Goal: Information Seeking & Learning: Learn about a topic

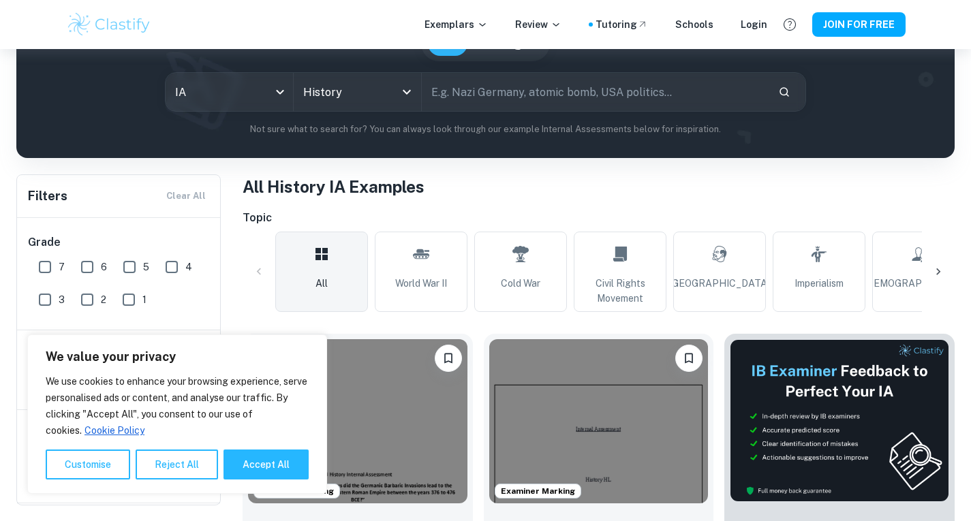
scroll to position [138, 0]
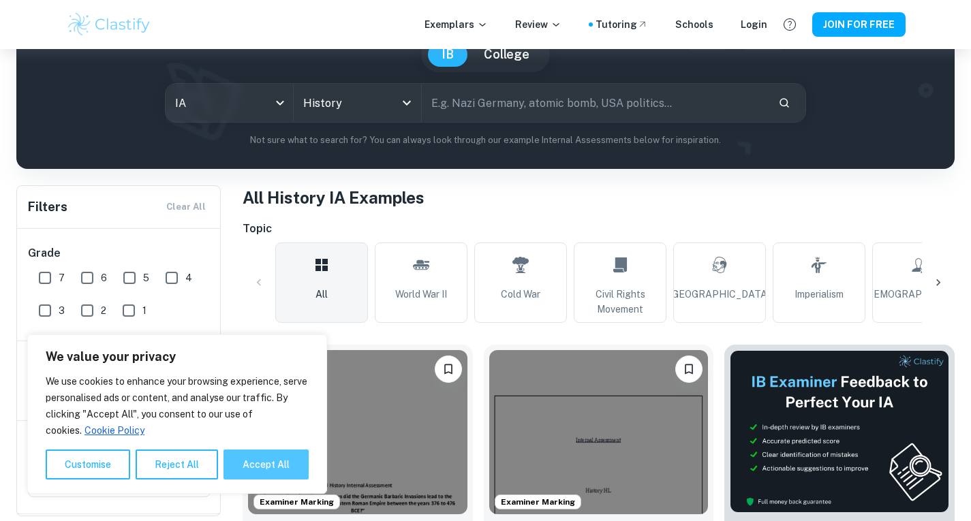
click at [273, 453] on button "Accept All" at bounding box center [266, 465] width 85 height 30
checkbox input "true"
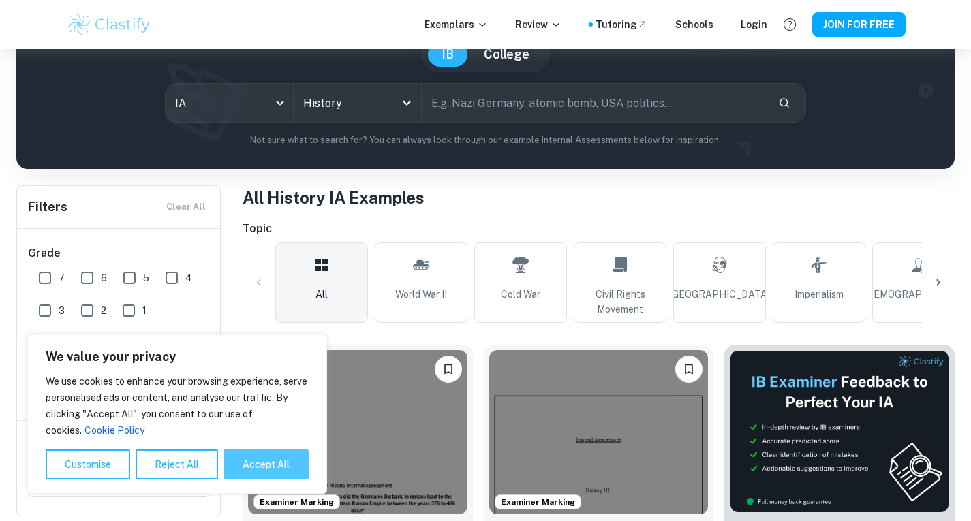
checkbox input "true"
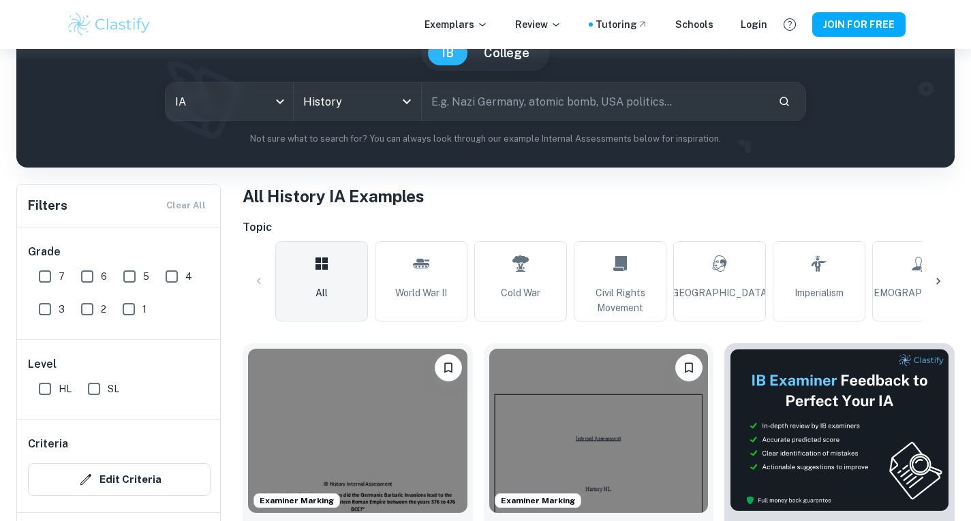
scroll to position [0, 0]
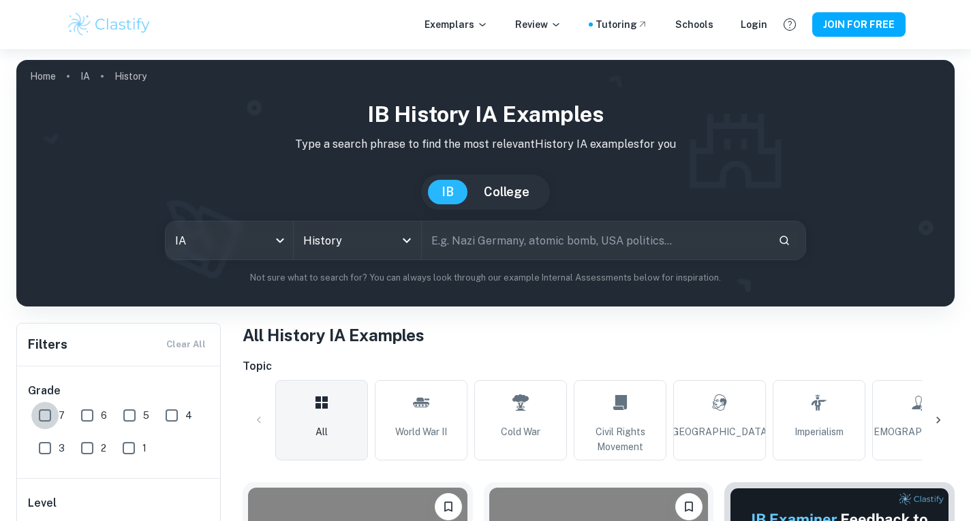
click at [44, 421] on input "7" at bounding box center [44, 415] width 27 height 27
checkbox input "true"
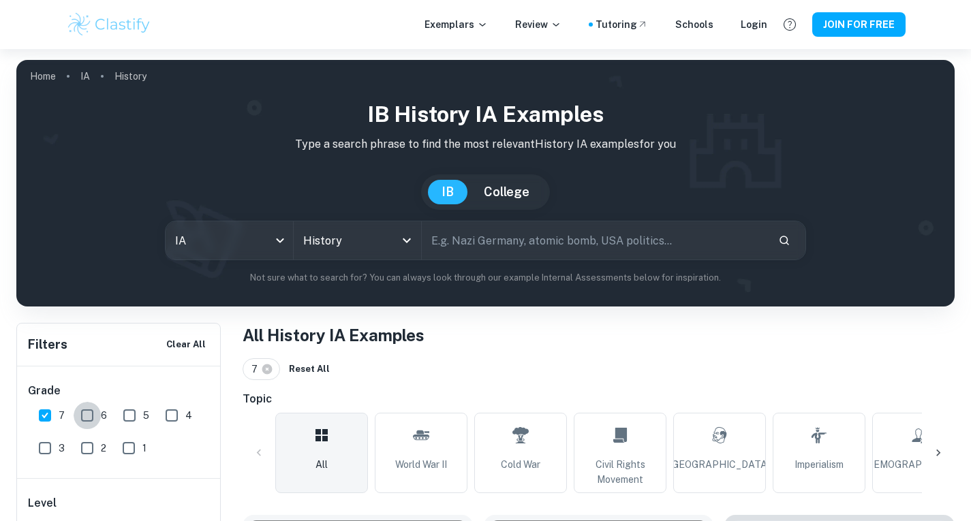
click at [89, 419] on input "6" at bounding box center [87, 415] width 27 height 27
checkbox input "true"
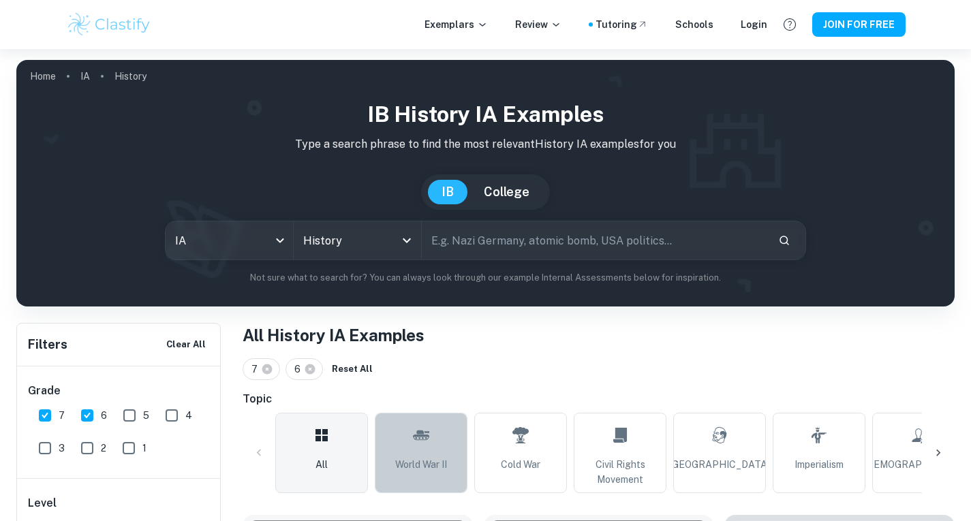
click at [422, 447] on icon at bounding box center [421, 435] width 16 height 33
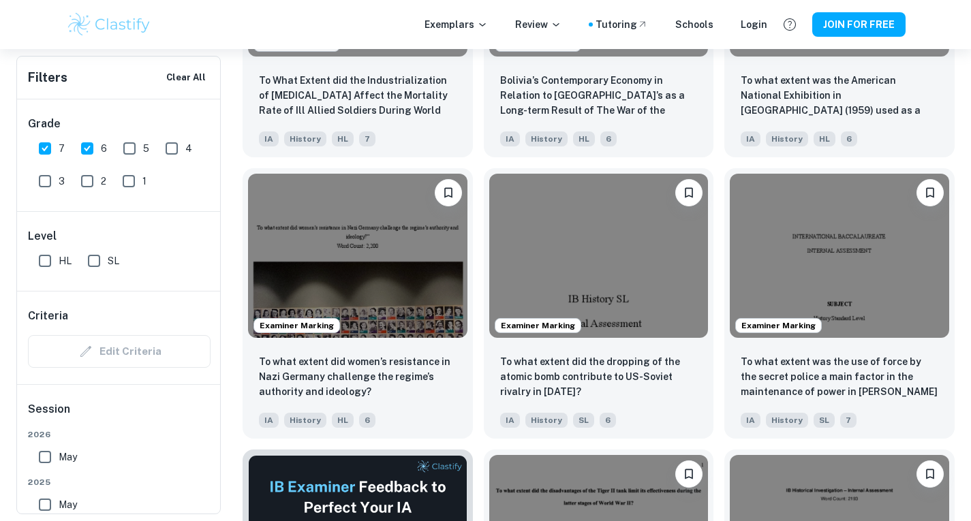
scroll to position [1756, 0]
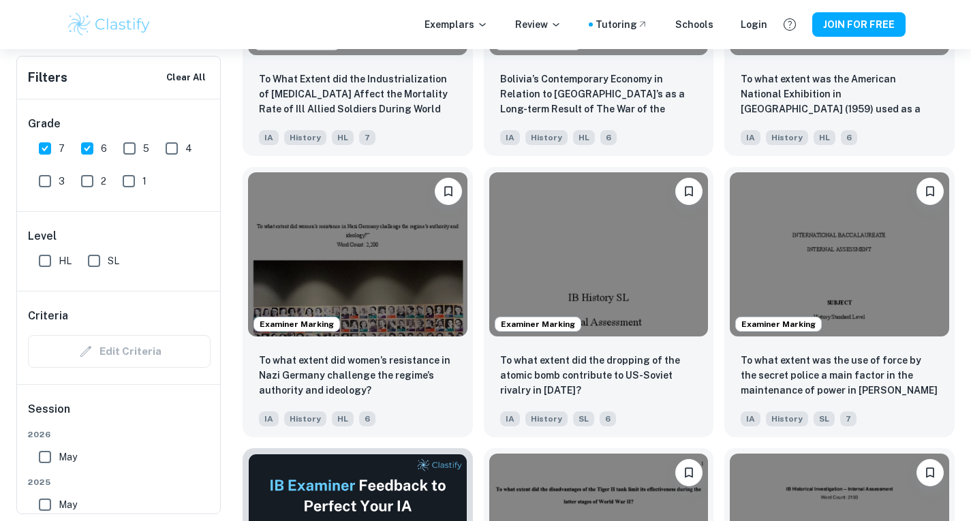
click at [49, 264] on input "HL" at bounding box center [44, 260] width 27 height 27
checkbox input "true"
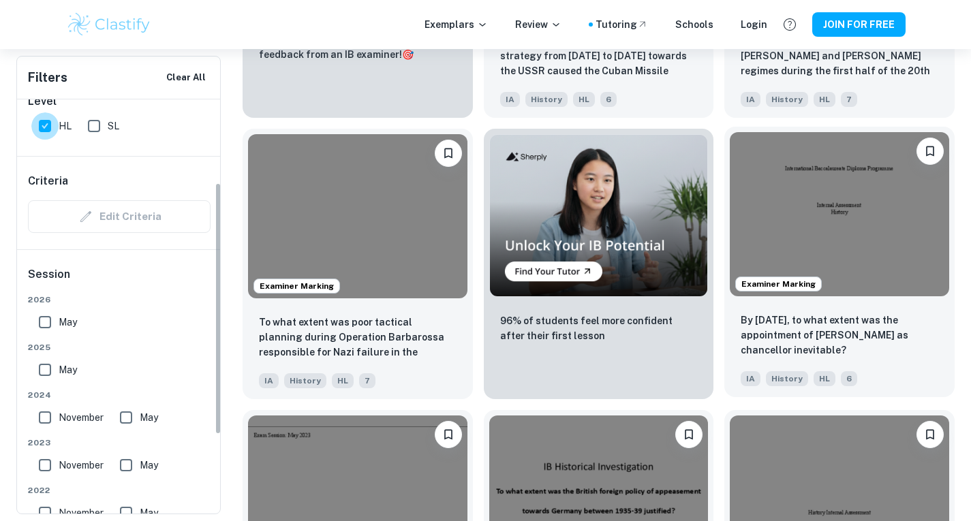
scroll to position [136, 0]
drag, startPoint x: 963, startPoint y: 303, endPoint x: 737, endPoint y: 253, distance: 231.0
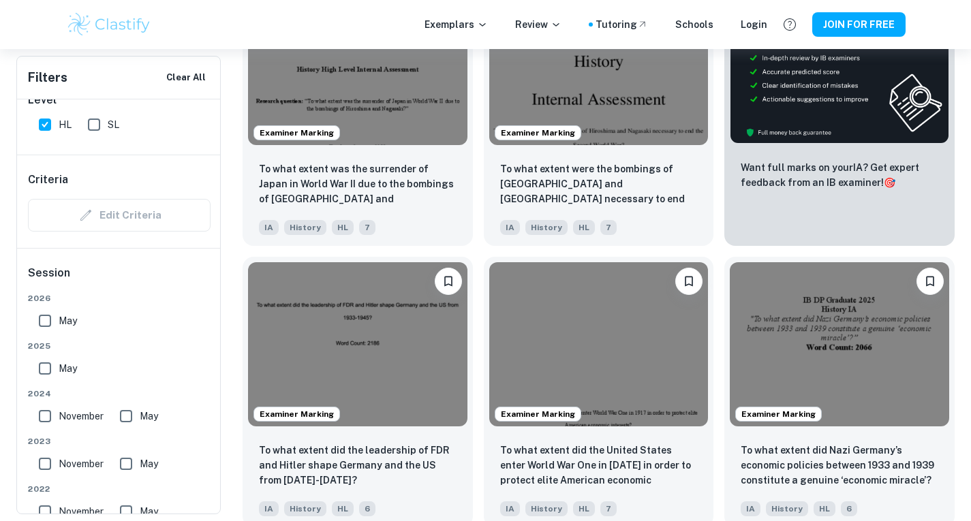
scroll to position [0, 0]
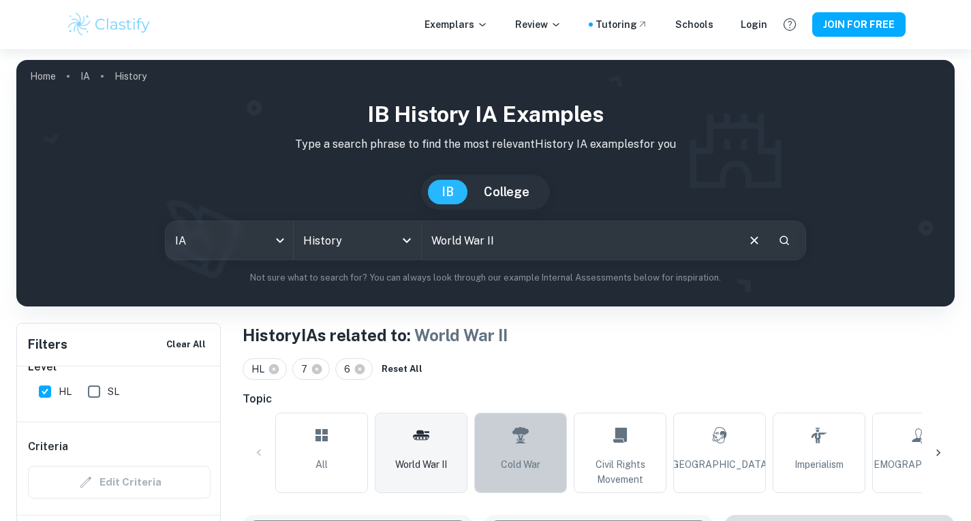
click at [531, 465] on span "Cold War" at bounding box center [521, 464] width 40 height 15
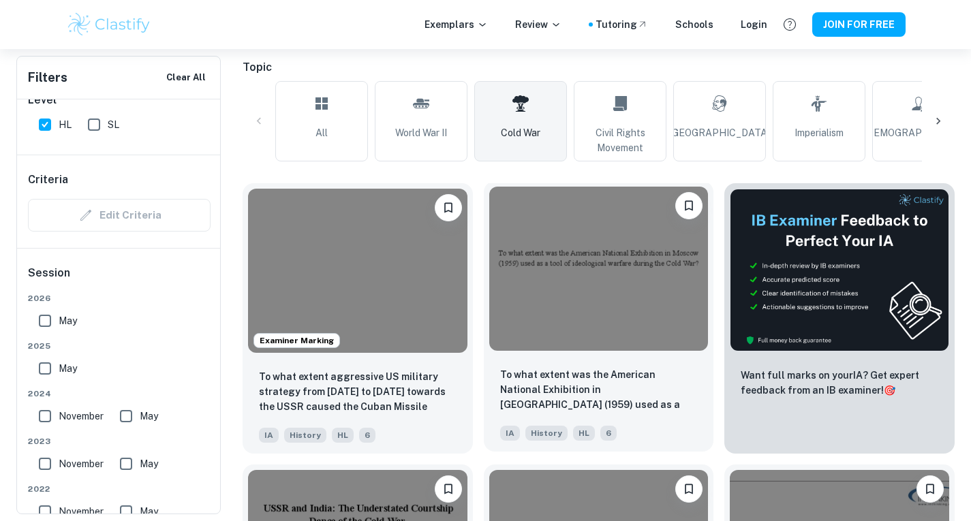
scroll to position [319, 0]
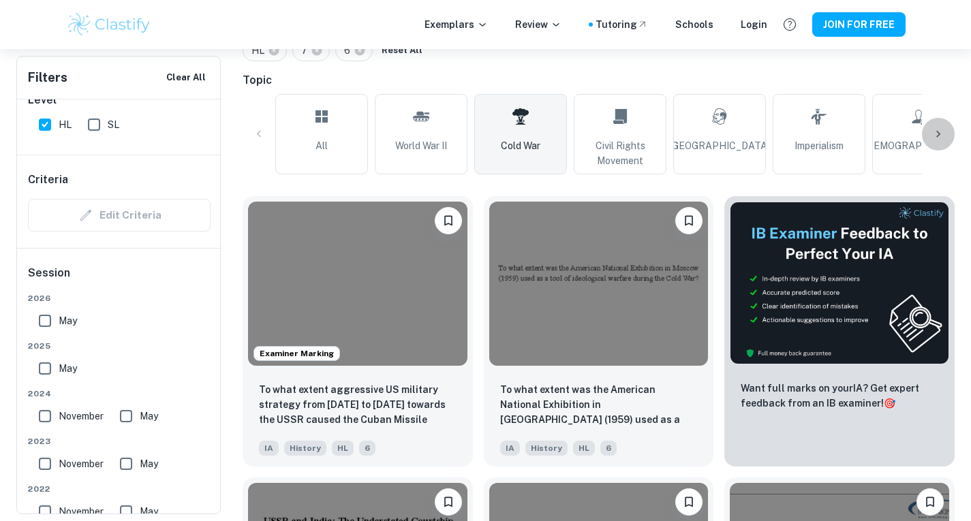
click at [941, 140] on icon at bounding box center [939, 134] width 14 height 14
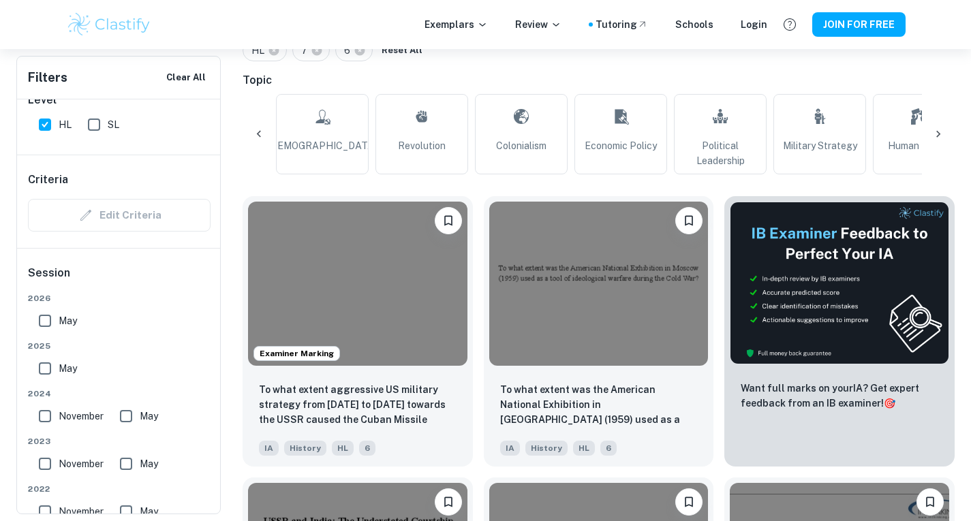
scroll to position [0, 639]
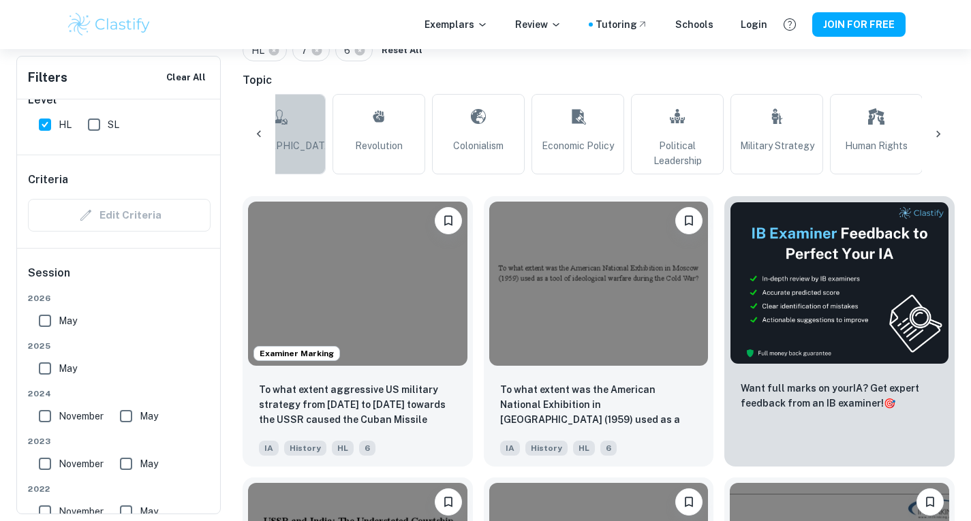
click at [297, 139] on span "[DEMOGRAPHIC_DATA]" at bounding box center [279, 145] width 109 height 15
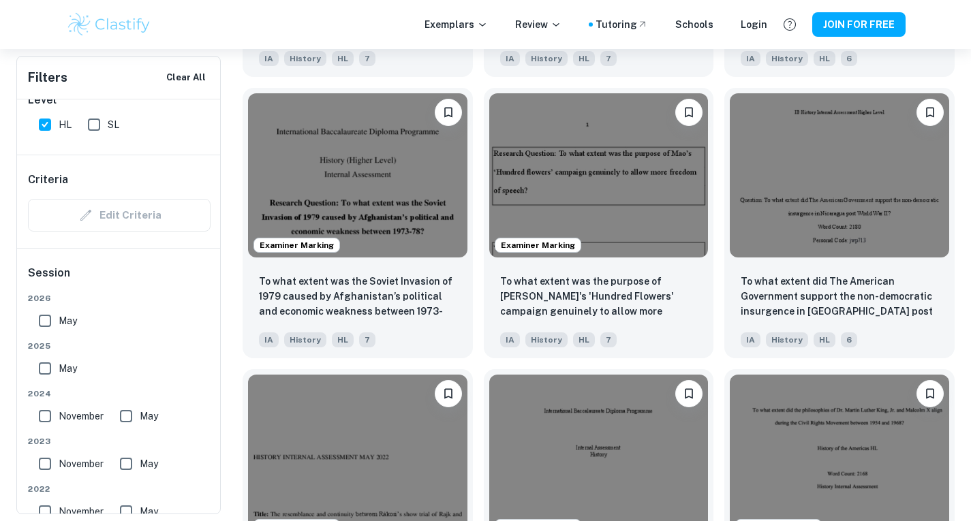
scroll to position [1556, 0]
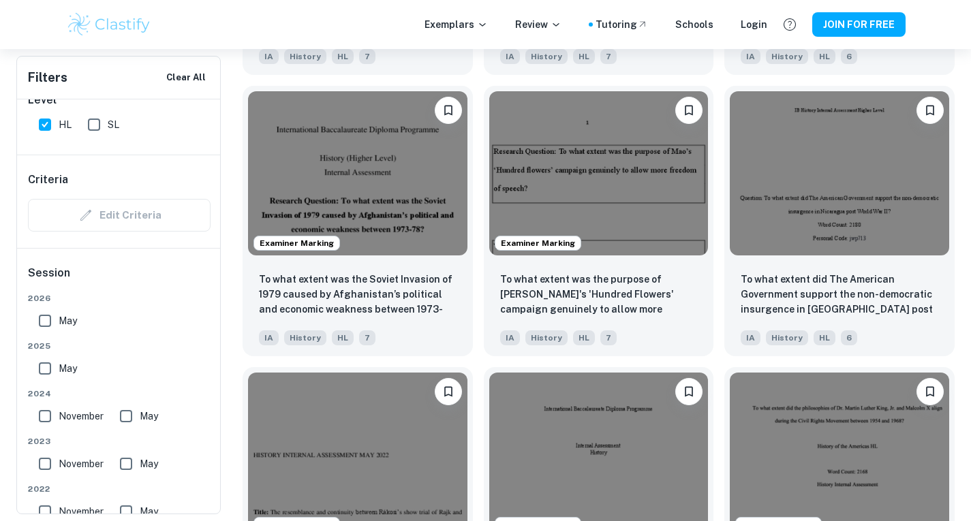
click at [718, 302] on div "To what extent did The American Government support the non-democratic insurgenc…" at bounding box center [833, 215] width 241 height 281
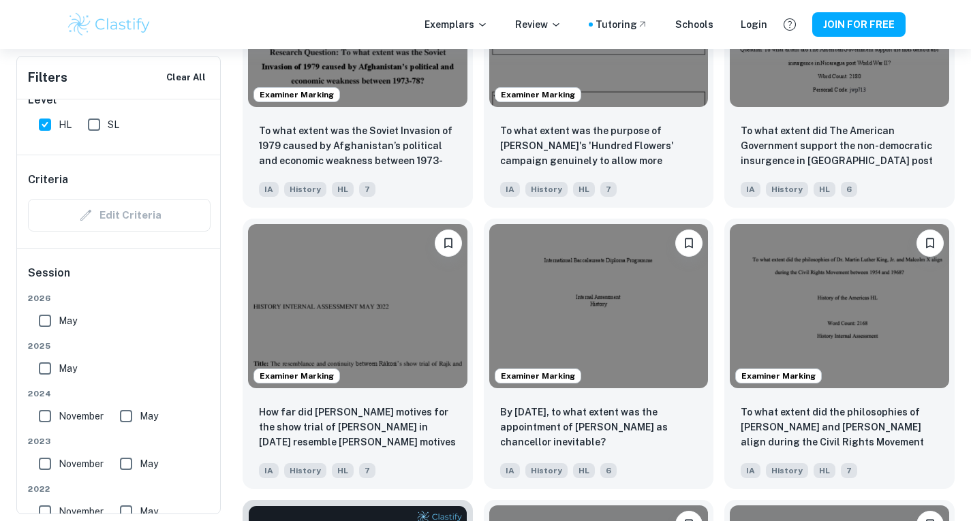
scroll to position [1705, 0]
click at [718, 302] on div "Examiner Marking To what extent did the philosophies of [PERSON_NAME] and [PERS…" at bounding box center [833, 347] width 241 height 281
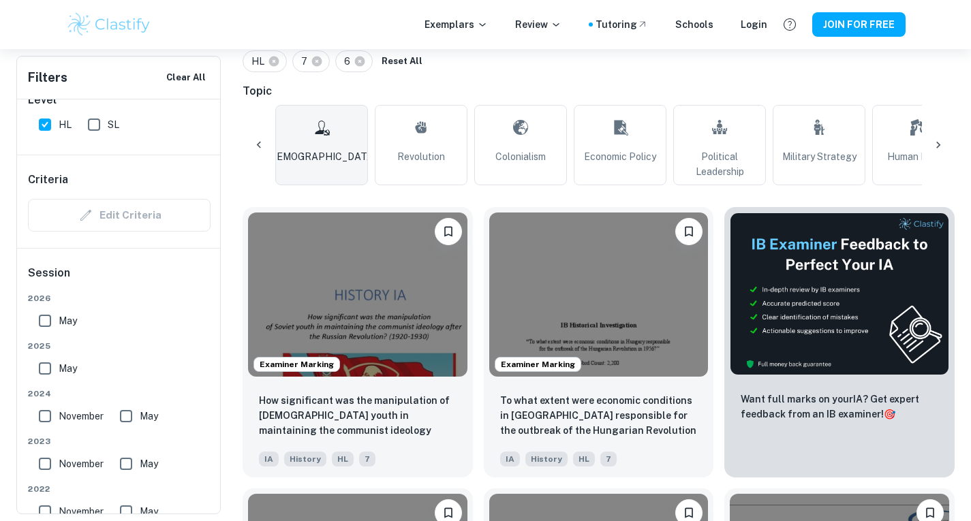
scroll to position [0, 0]
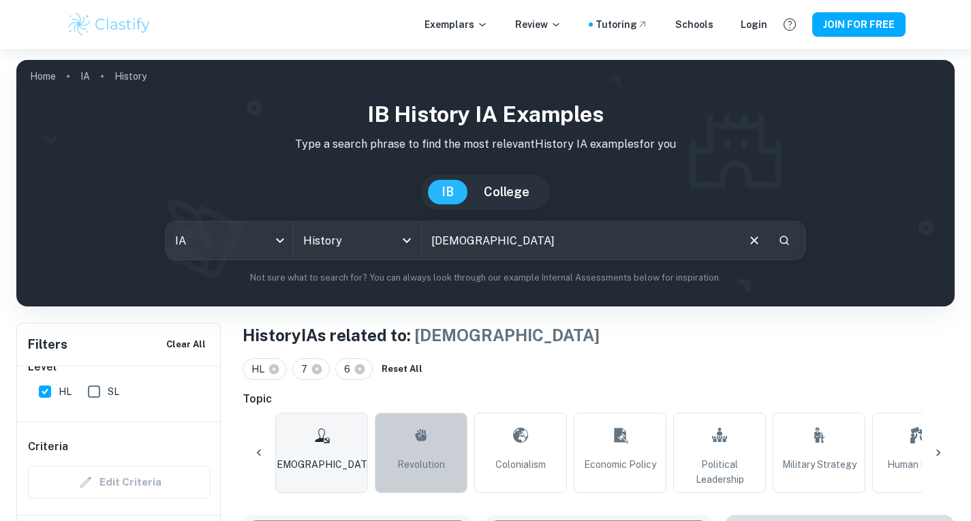
click at [433, 450] on link "Revolution" at bounding box center [421, 453] width 93 height 80
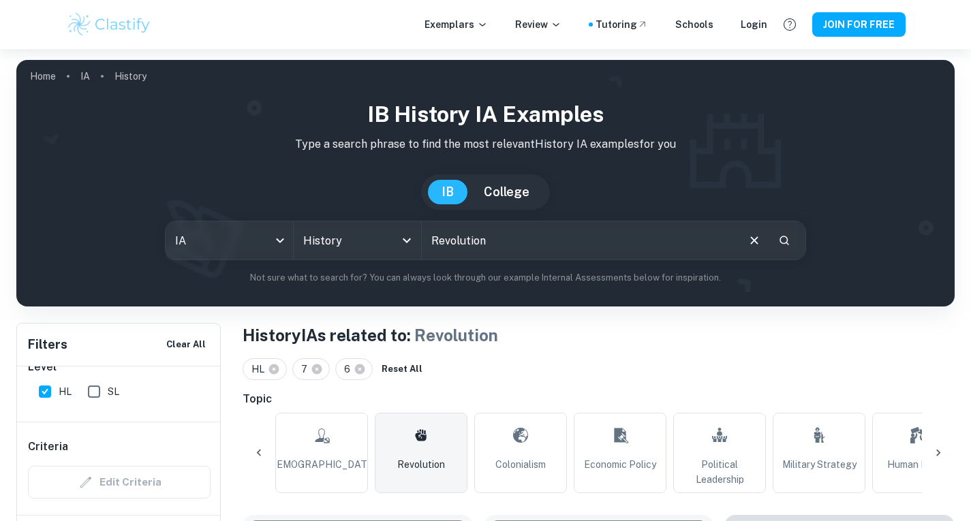
scroll to position [1, 0]
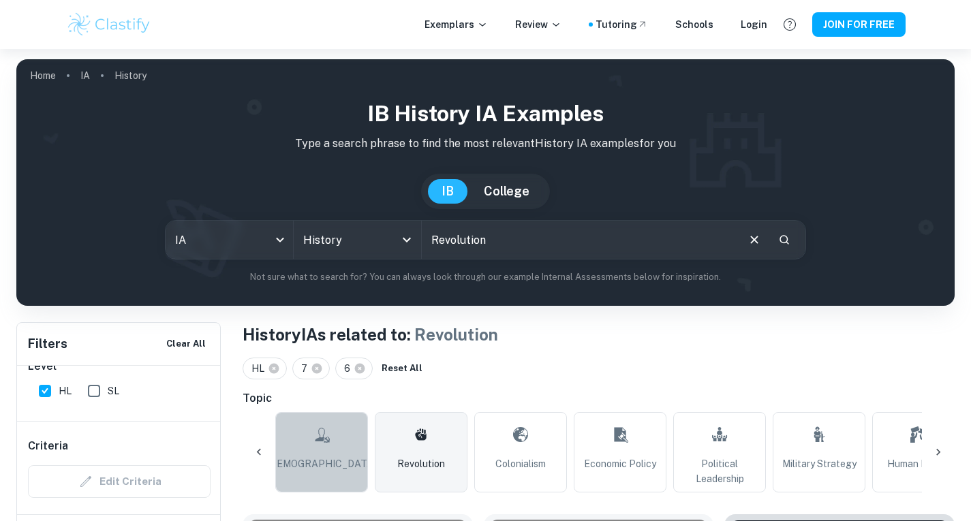
click at [320, 461] on span "[DEMOGRAPHIC_DATA]" at bounding box center [321, 464] width 109 height 15
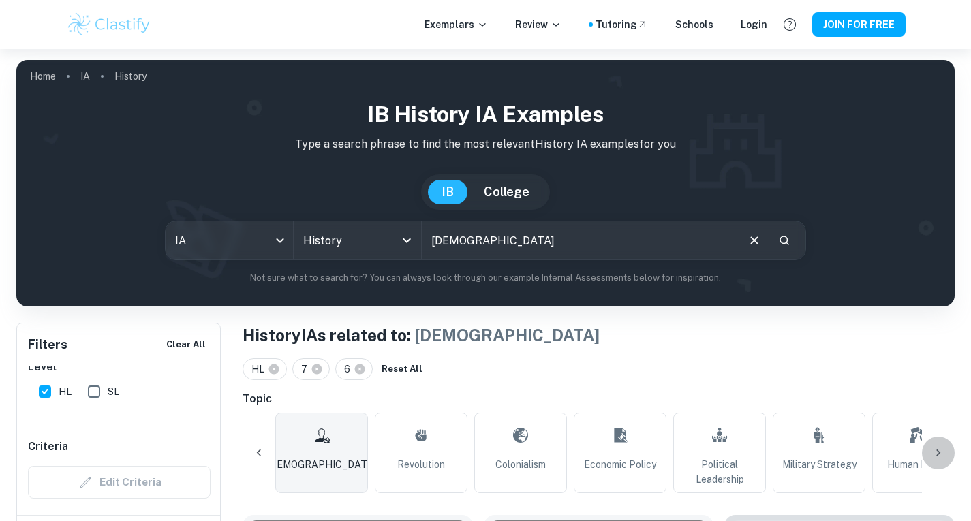
click at [939, 455] on icon at bounding box center [939, 453] width 14 height 14
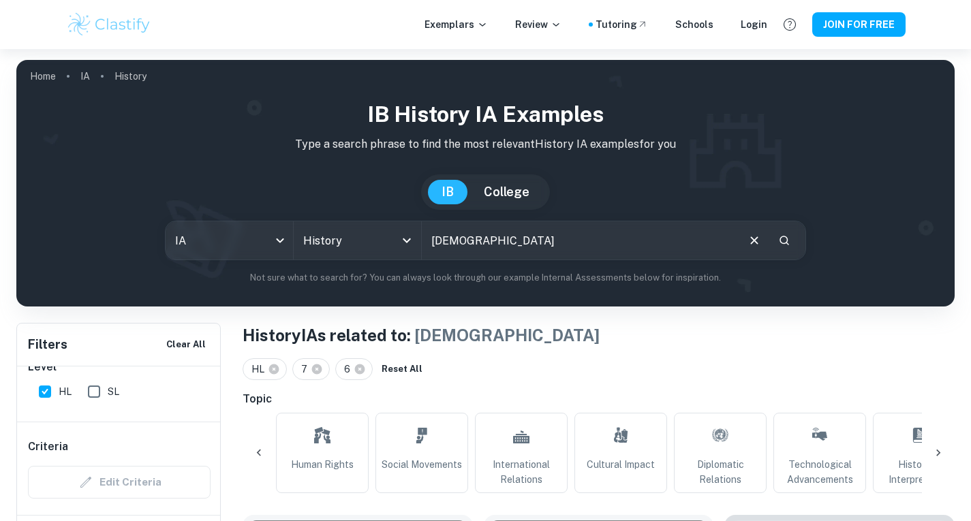
scroll to position [0, 1236]
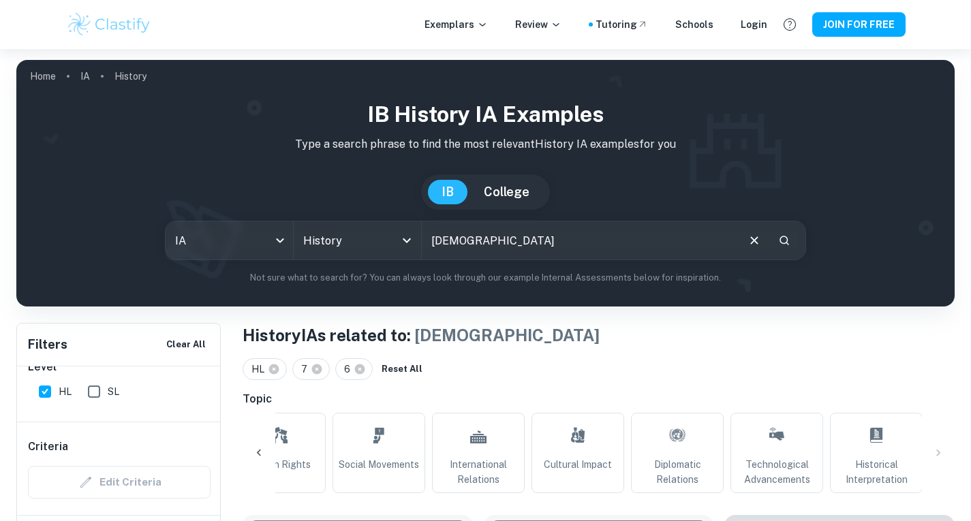
click at [938, 455] on div "All World War II Cold War Civil Rights Movement Soviet Union Imperialism Commun…" at bounding box center [599, 453] width 712 height 80
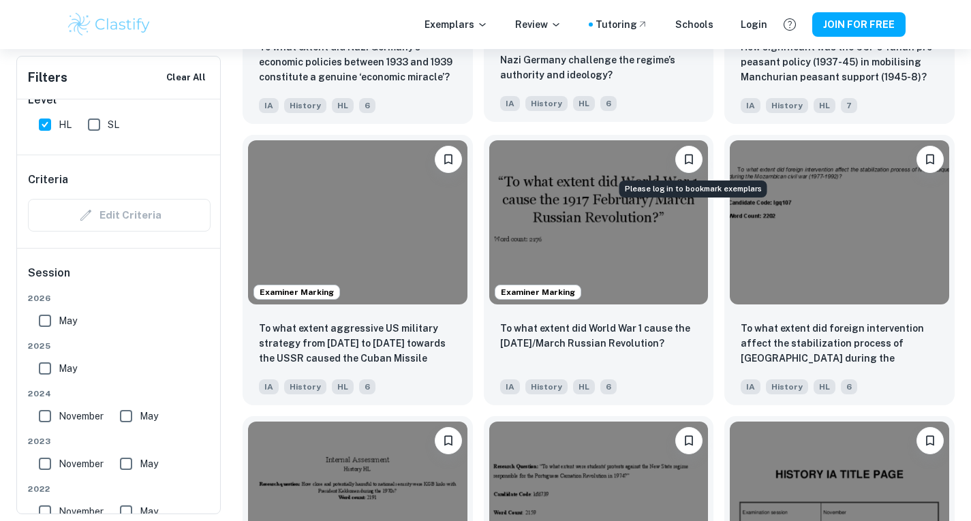
scroll to position [2964, 0]
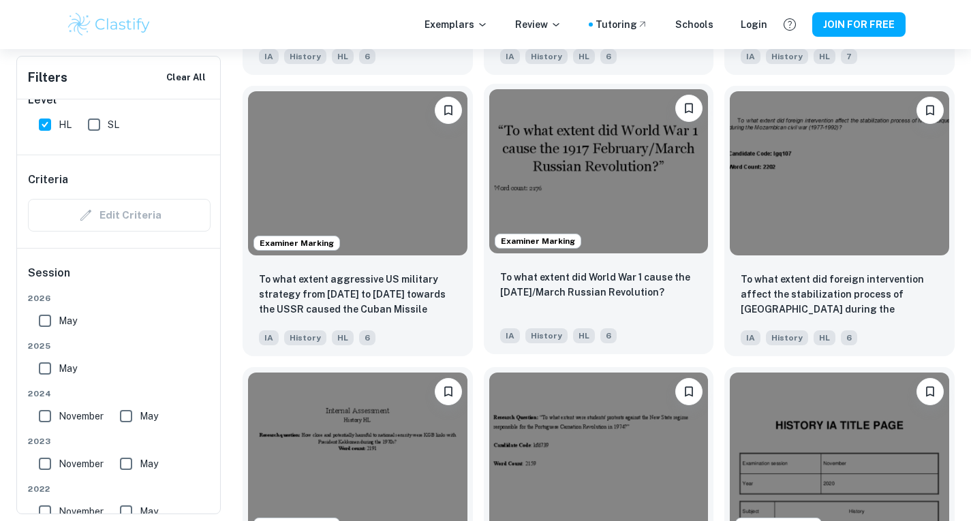
click at [696, 168] on img at bounding box center [598, 171] width 219 height 164
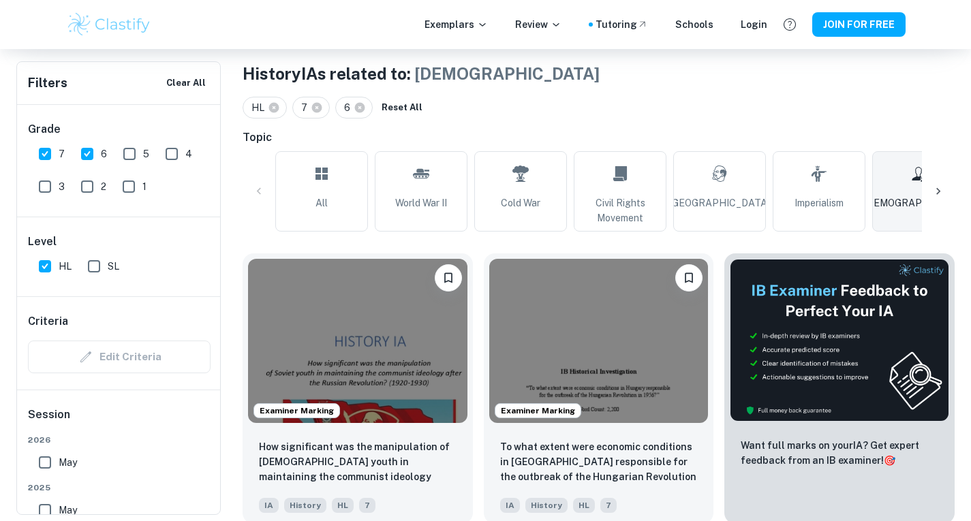
scroll to position [261, 0]
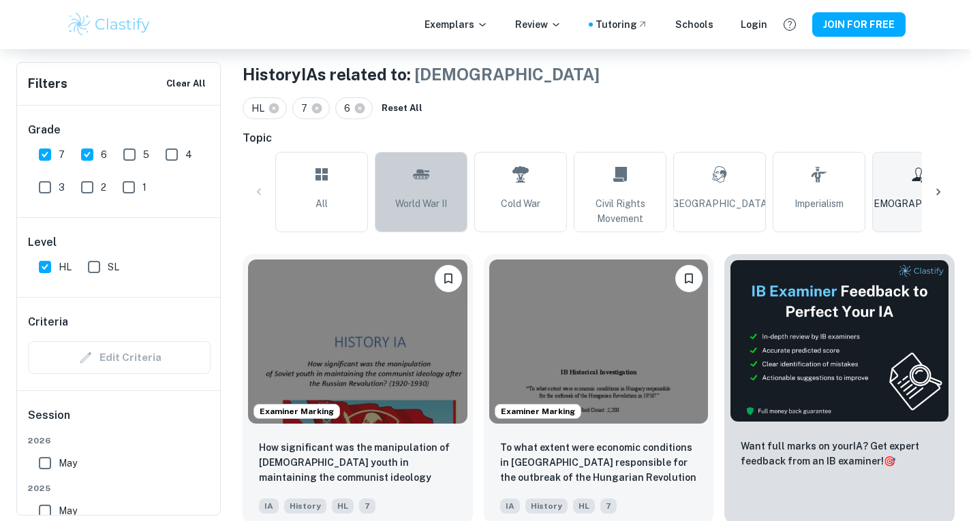
click at [444, 207] on span "World War II" at bounding box center [421, 203] width 52 height 15
type input "World War II"
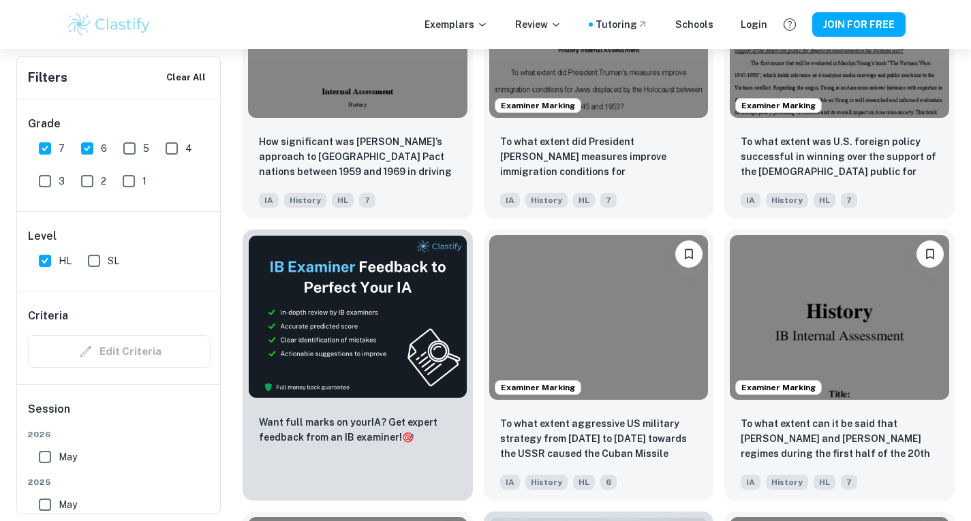
scroll to position [1976, 0]
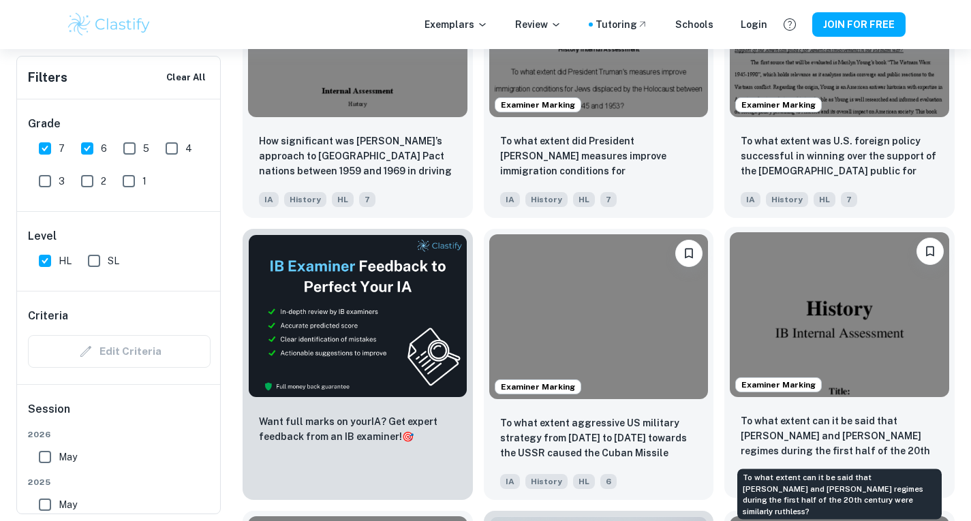
click at [800, 429] on p "To what extent can it be said that [PERSON_NAME] and [PERSON_NAME] regimes duri…" at bounding box center [840, 437] width 198 height 46
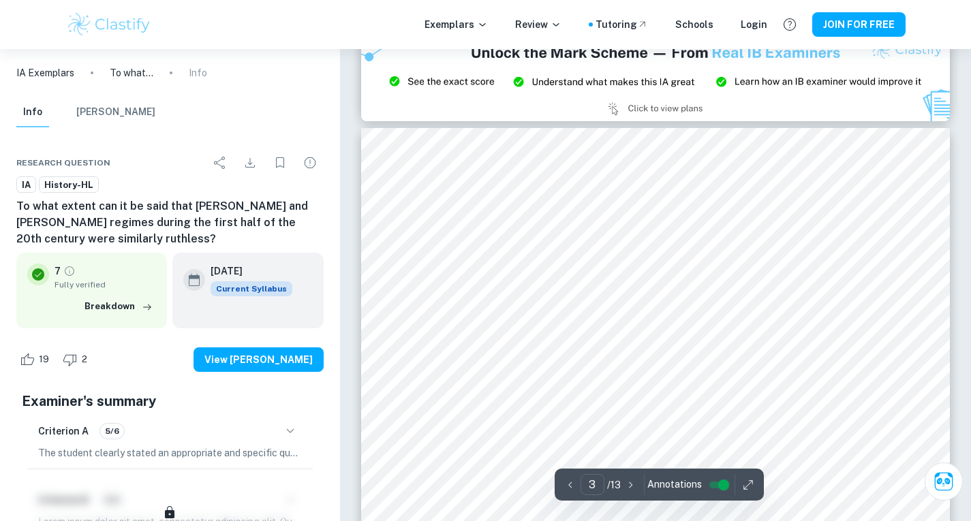
scroll to position [1905, 0]
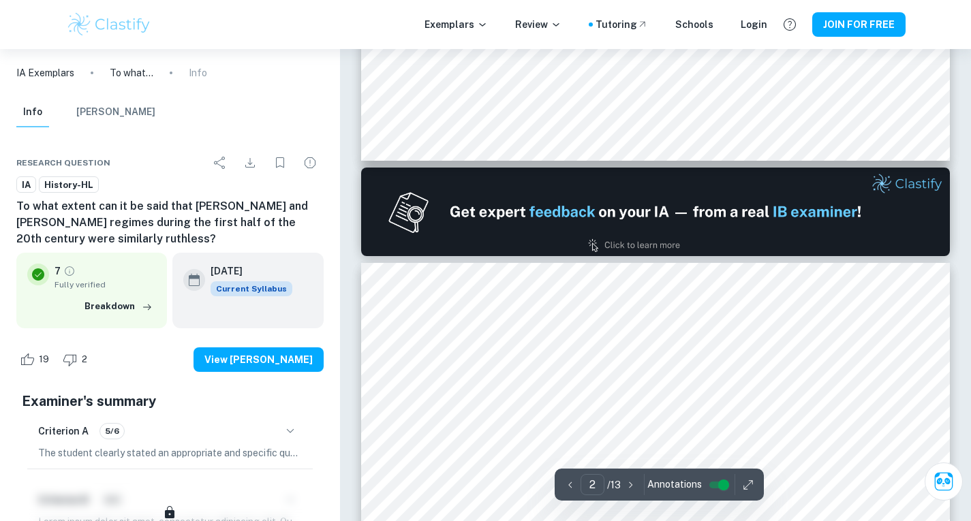
type input "1"
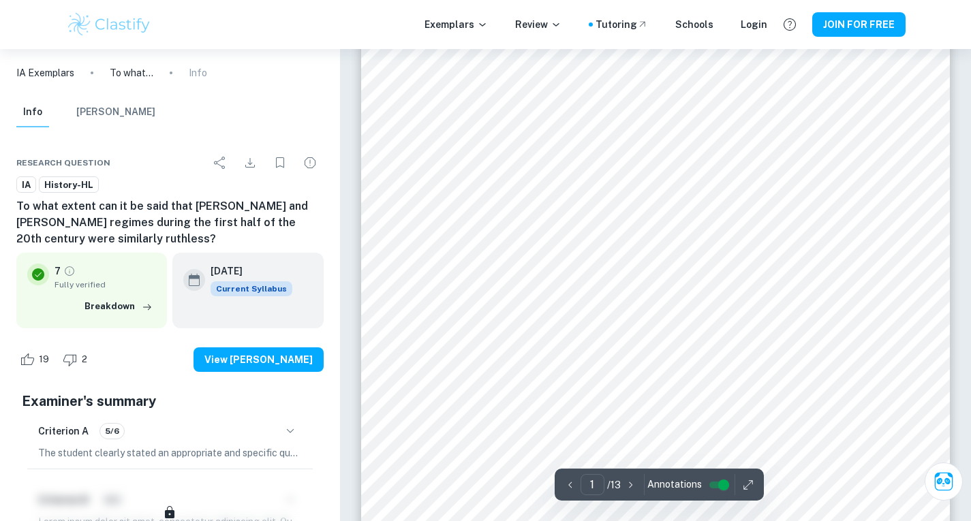
scroll to position [331, 0]
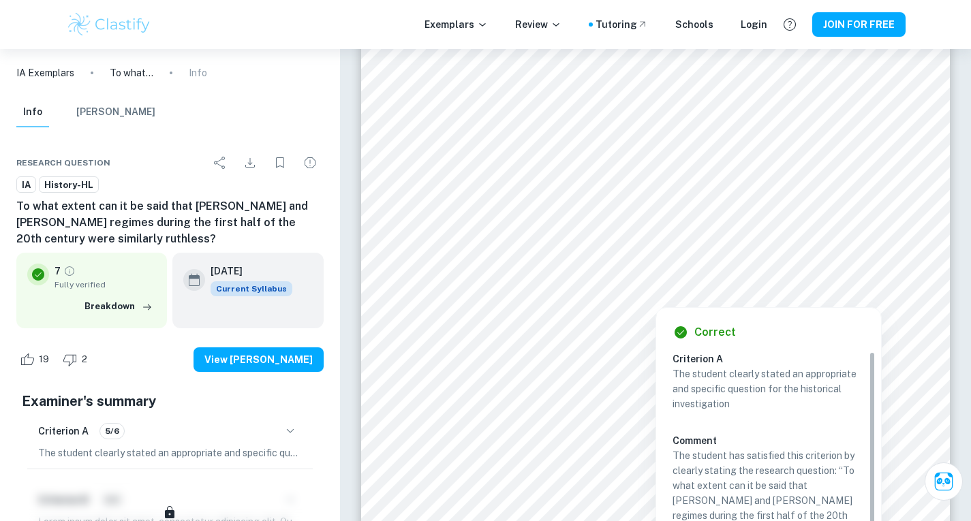
click at [686, 283] on div at bounding box center [655, 292] width 253 height 23
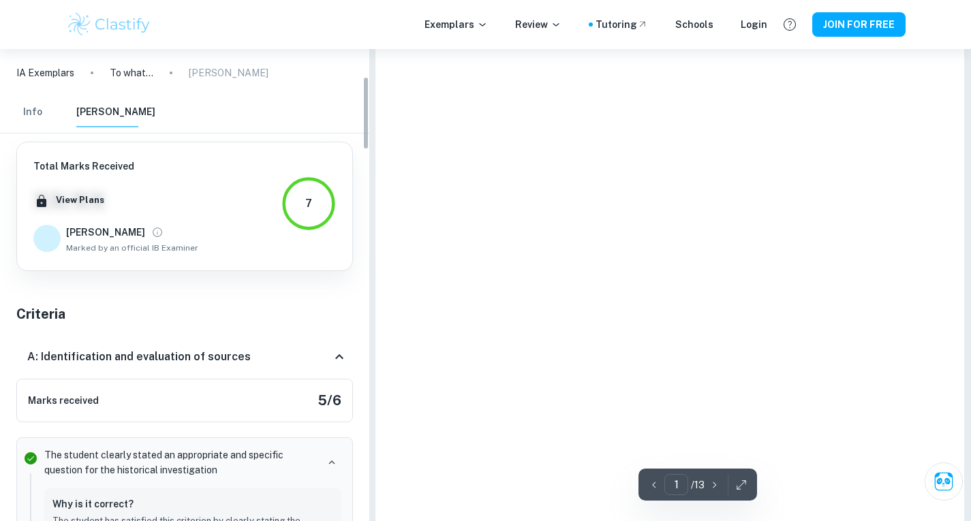
scroll to position [177, 0]
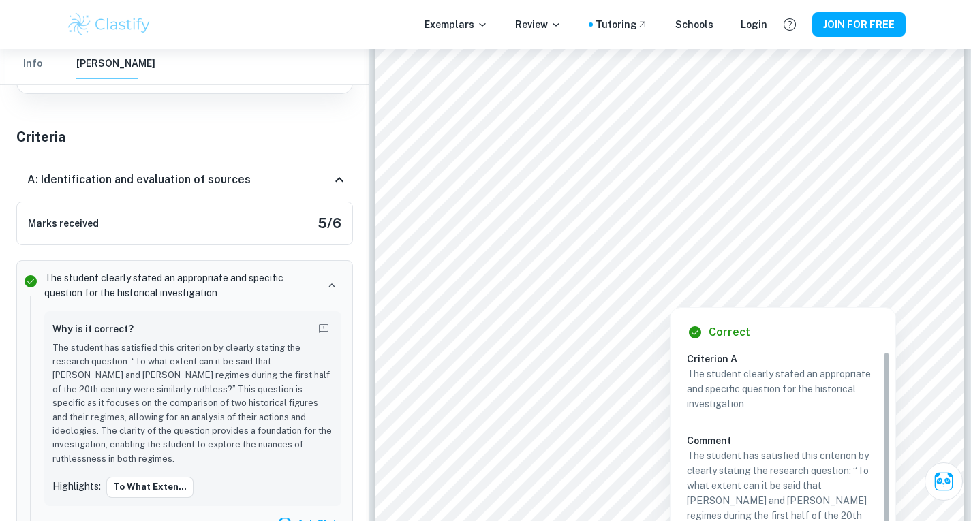
drag, startPoint x: 477, startPoint y: 242, endPoint x: 593, endPoint y: 237, distance: 115.9
click at [593, 237] on div at bounding box center [672, 248] width 408 height 25
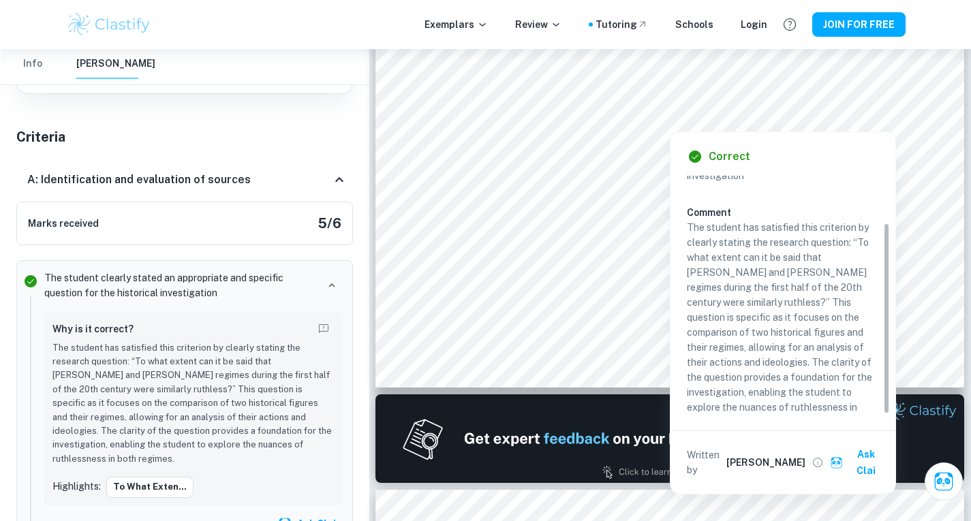
scroll to position [58, 0]
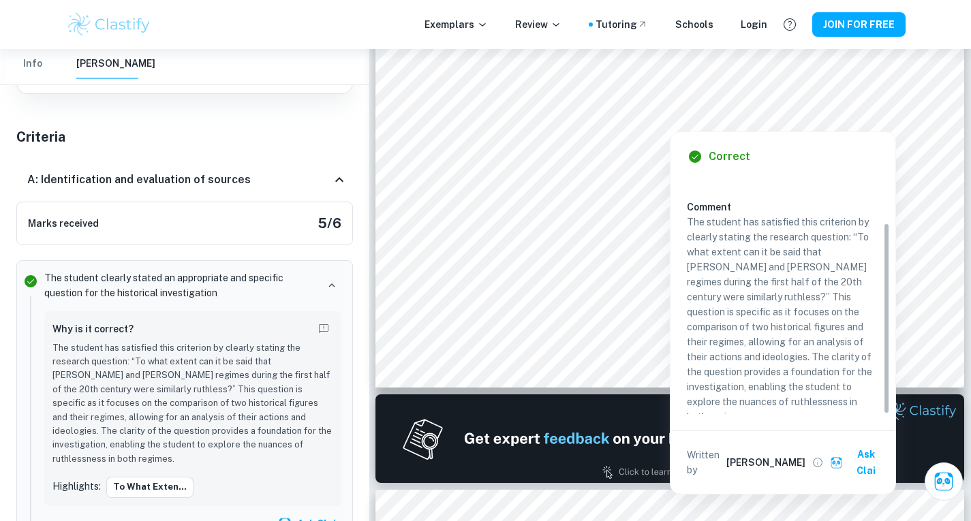
drag, startPoint x: 888, startPoint y: 244, endPoint x: 882, endPoint y: 331, distance: 87.4
click at [882, 331] on div "Criterion A The student clearly stated an appropriate and specific question for…" at bounding box center [788, 295] width 203 height 239
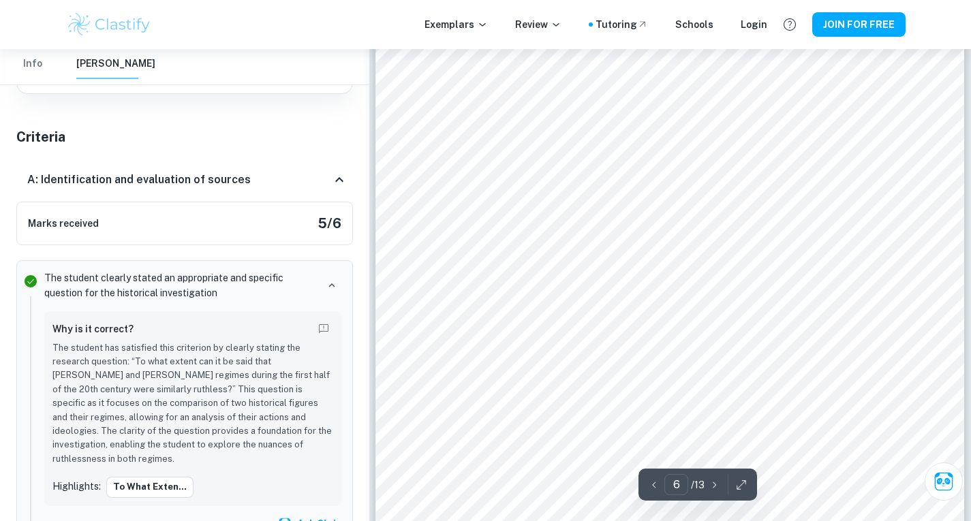
scroll to position [4700, 0]
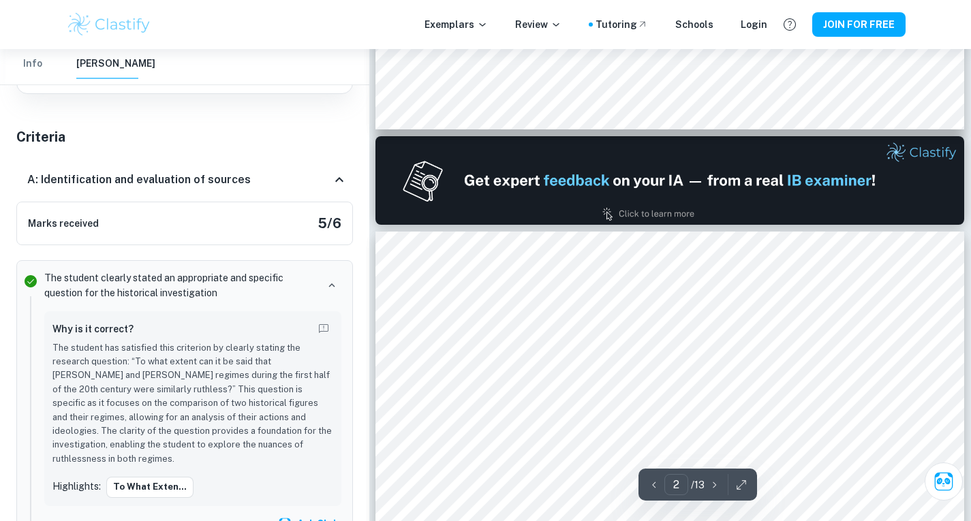
type input "1"
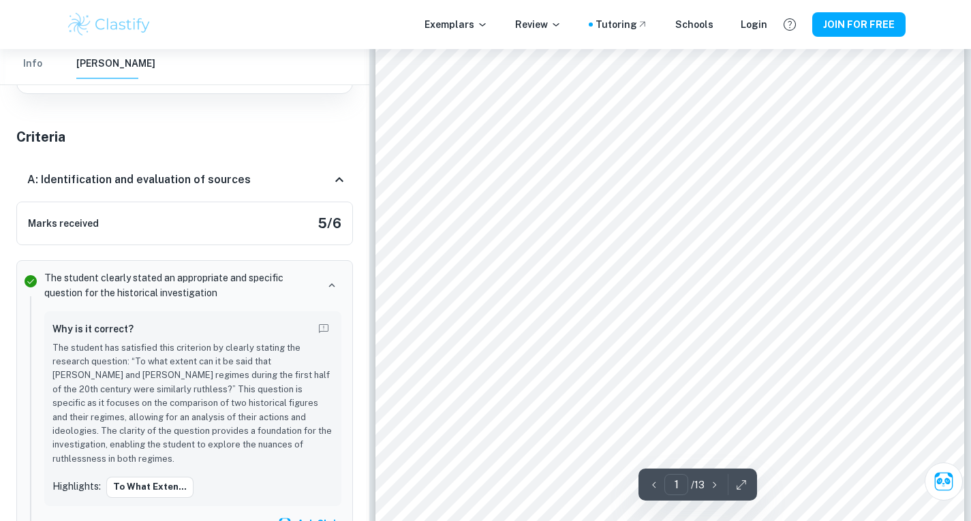
scroll to position [146, 0]
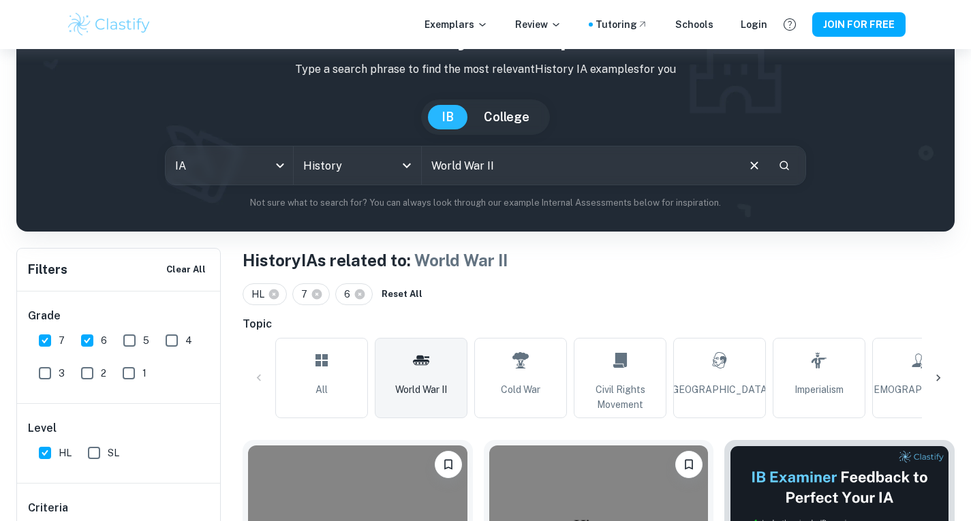
scroll to position [87, 0]
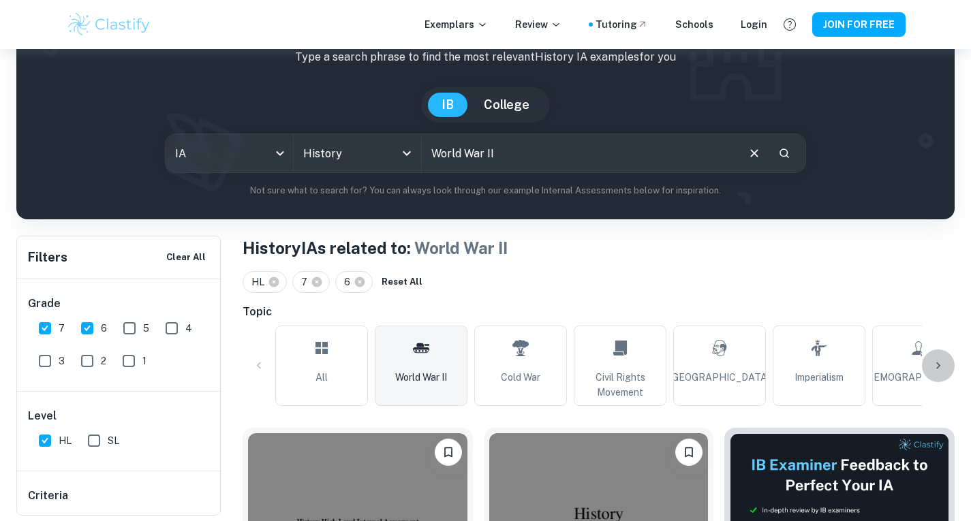
click at [934, 359] on icon at bounding box center [939, 366] width 14 height 14
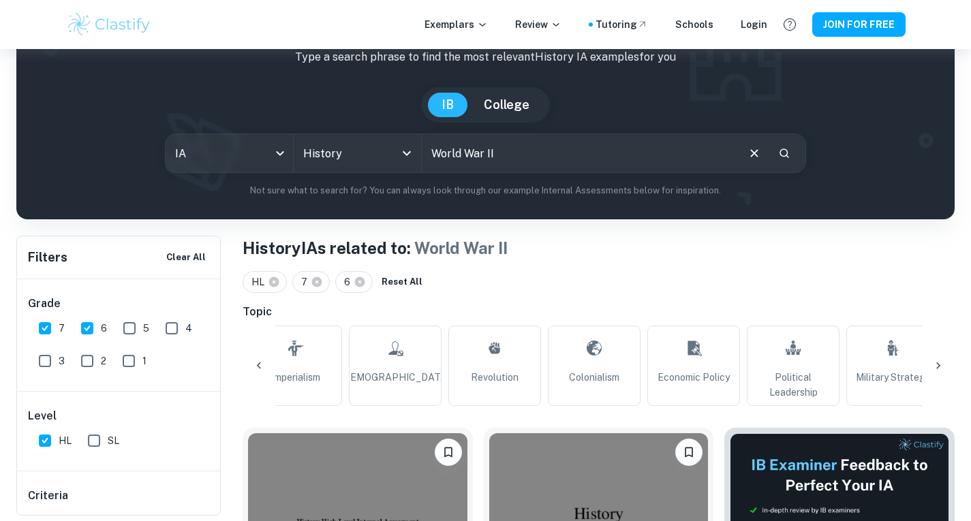
scroll to position [0, 639]
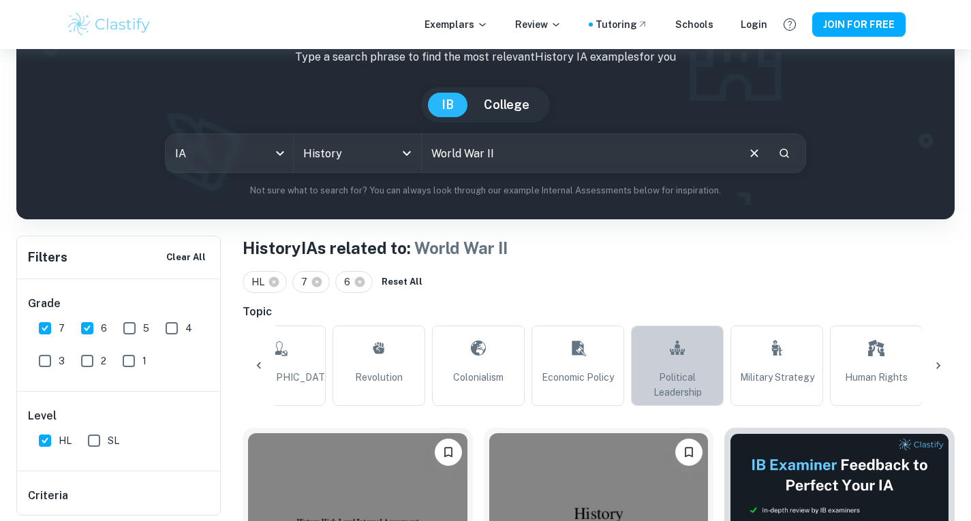
click at [662, 356] on link "Political Leadership" at bounding box center [677, 366] width 93 height 80
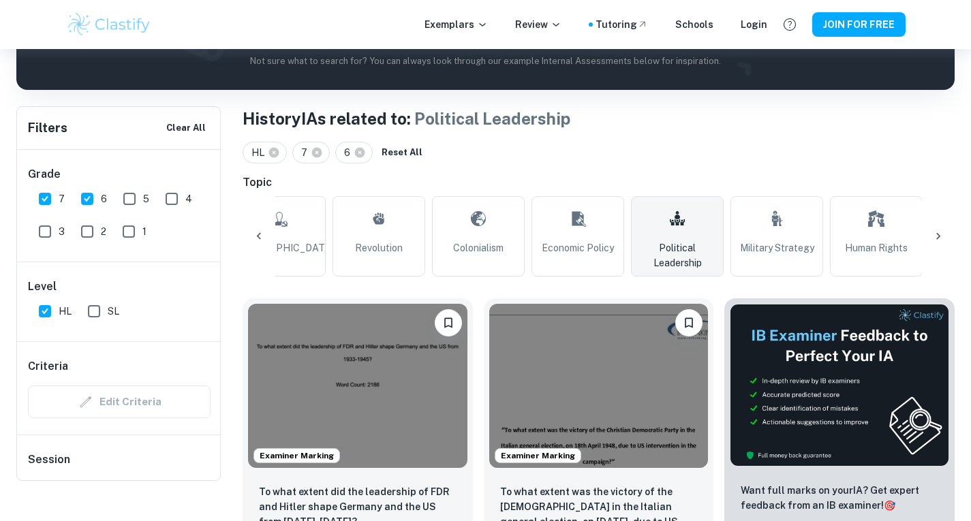
scroll to position [181, 0]
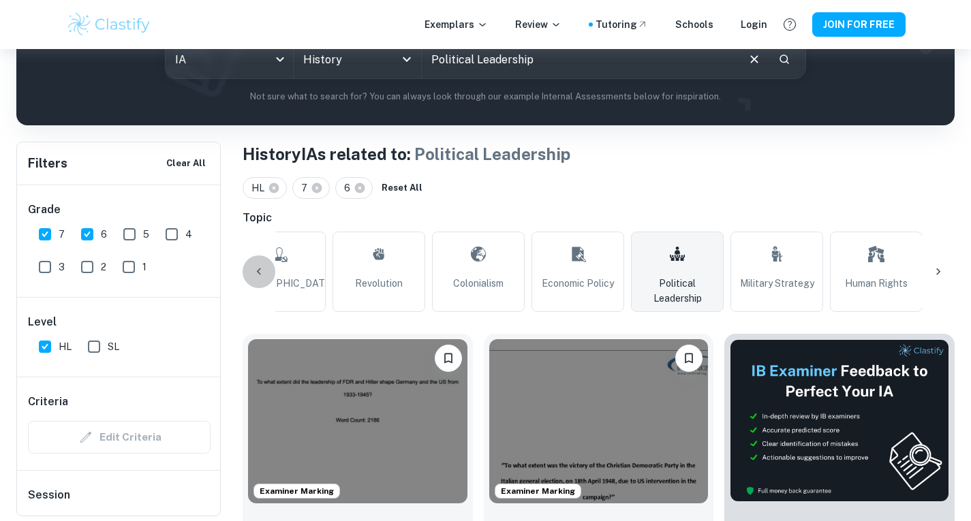
click at [262, 277] on icon at bounding box center [259, 272] width 14 height 14
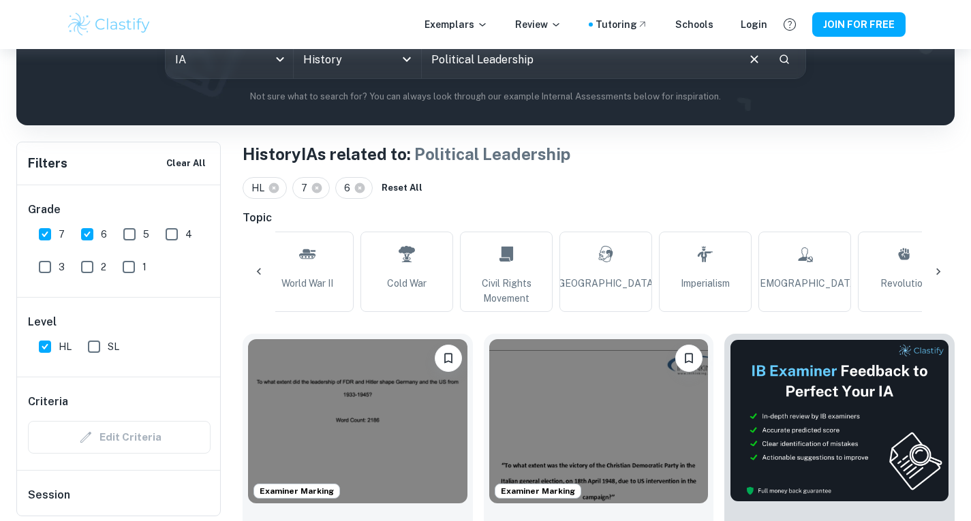
scroll to position [0, 0]
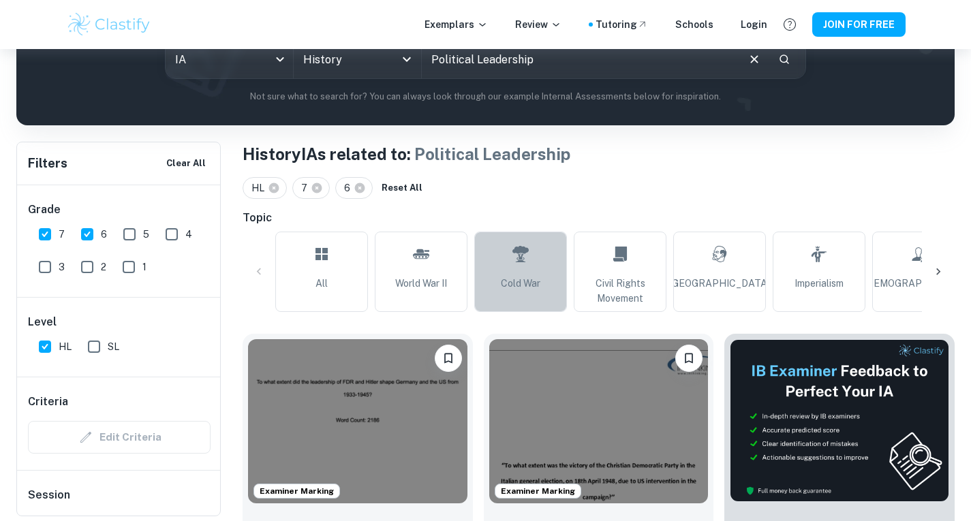
click at [518, 275] on link "Cold War" at bounding box center [520, 272] width 93 height 80
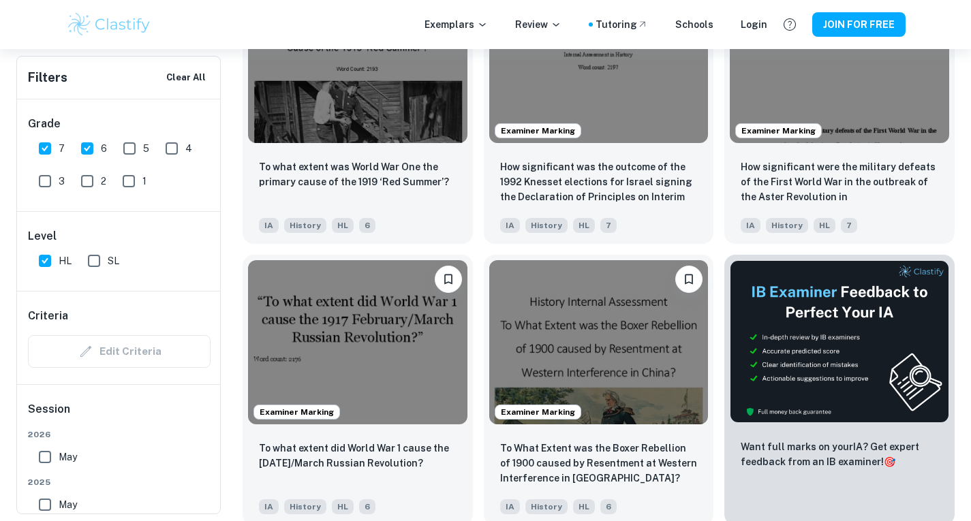
scroll to position [4768, 0]
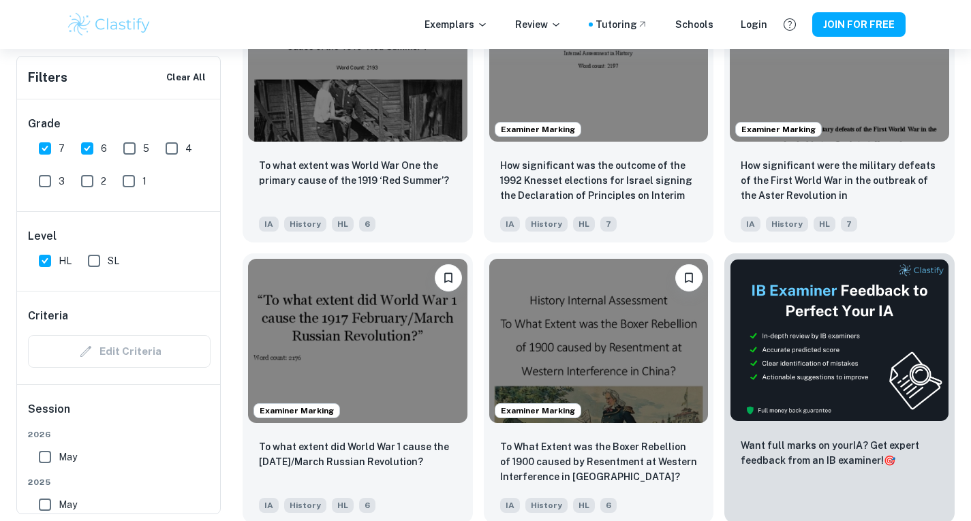
click at [720, 305] on div "Want full marks on your IA ? Get expert feedback from an IB examiner! 🎯" at bounding box center [833, 383] width 241 height 281
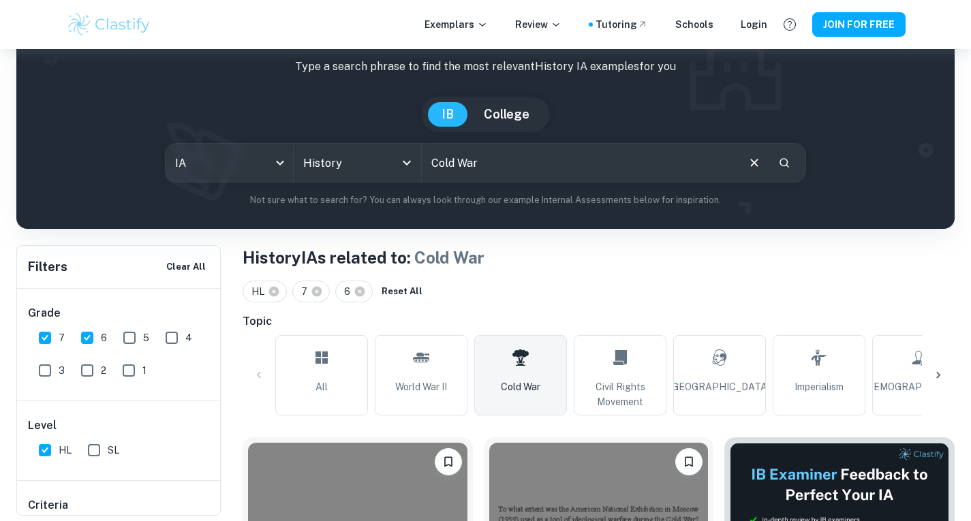
scroll to position [92, 0]
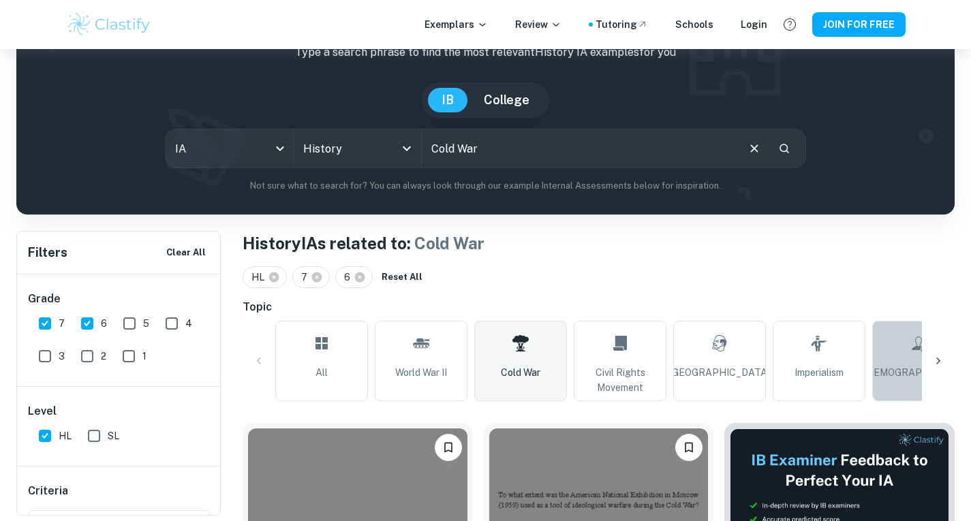
click at [913, 364] on link "[DEMOGRAPHIC_DATA]" at bounding box center [918, 361] width 93 height 80
type input "[DEMOGRAPHIC_DATA]"
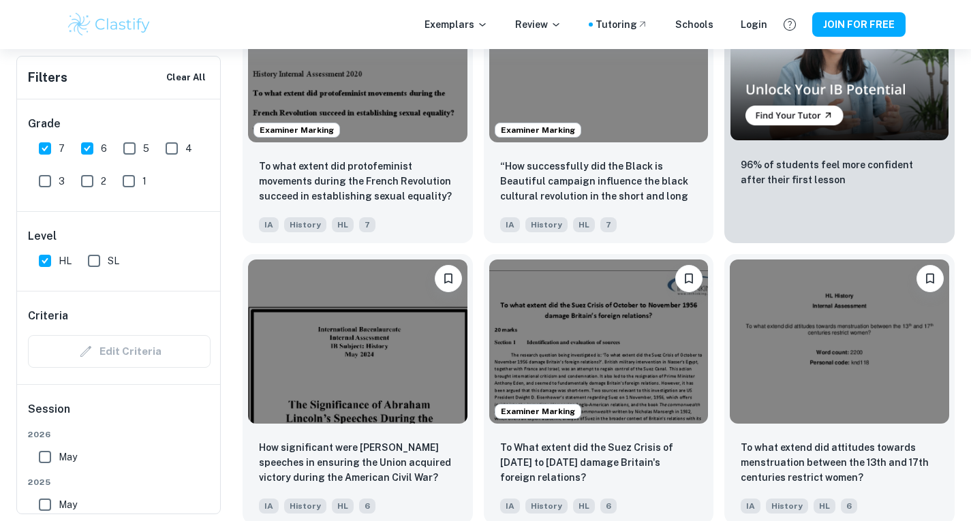
scroll to position [8428, 0]
